Goal: Find specific page/section: Find specific page/section

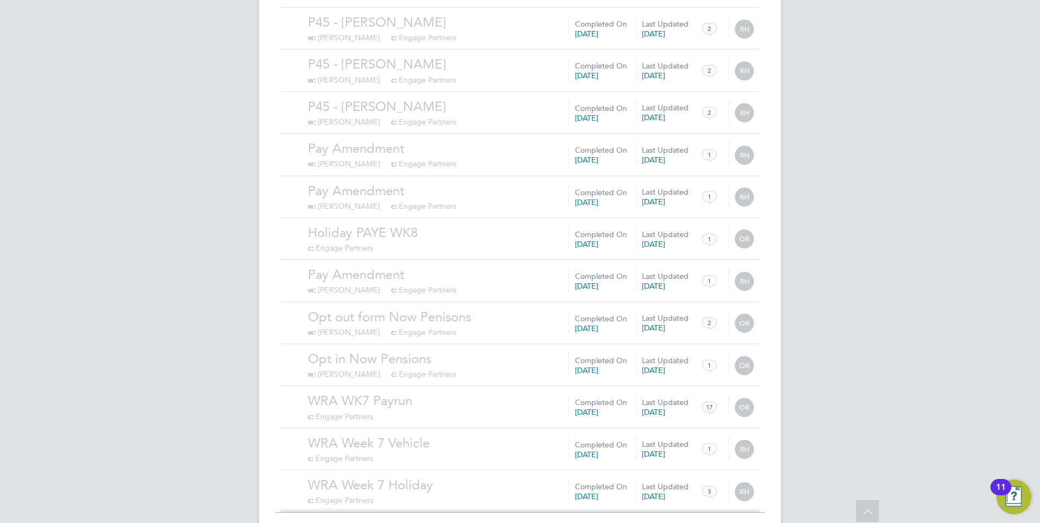
scroll to position [38923, 0]
click at [539, 523] on span "Show 30 more" at bounding box center [529, 529] width 48 height 10
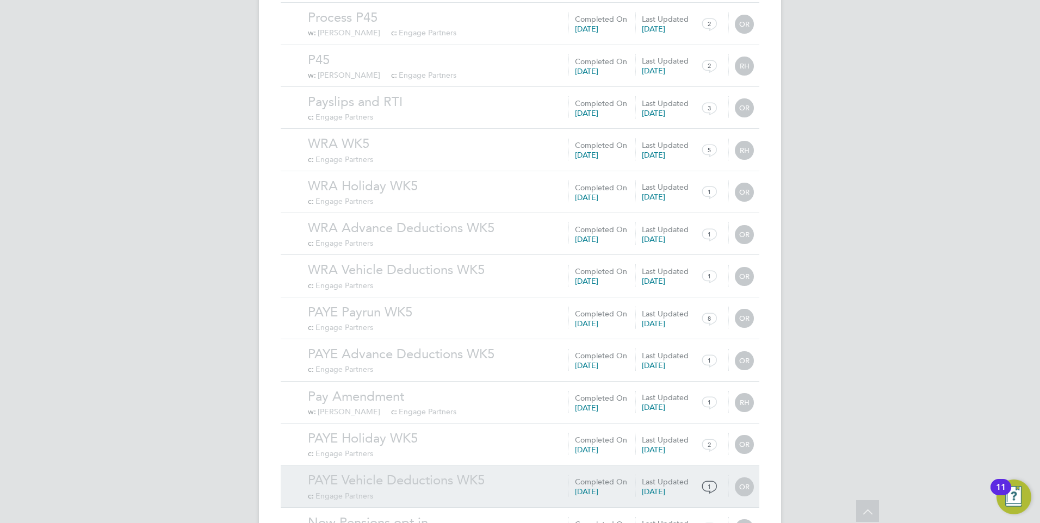
scroll to position [41448, 0]
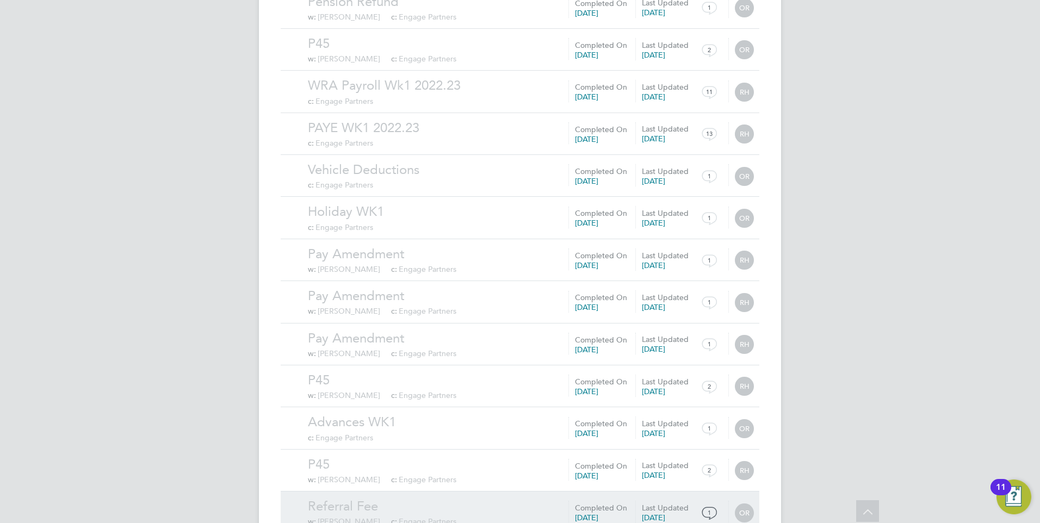
scroll to position [42711, 0]
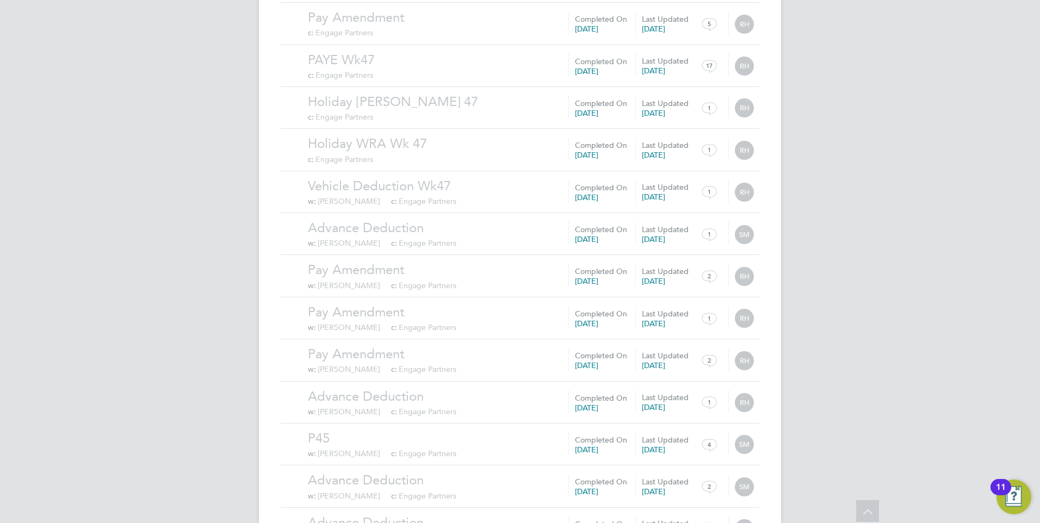
scroll to position [46487, 0]
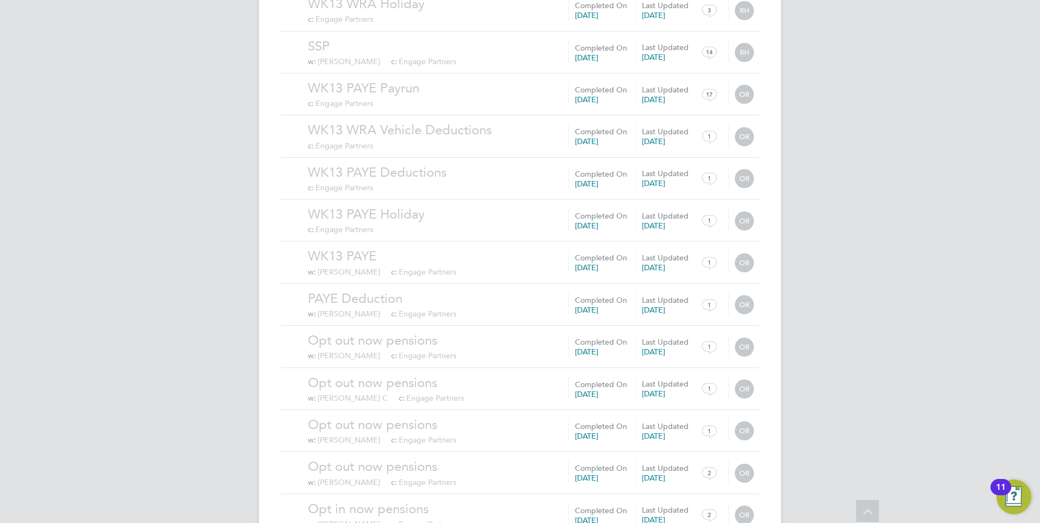
scroll to position [34878, 0]
